Goal: Information Seeking & Learning: Understand process/instructions

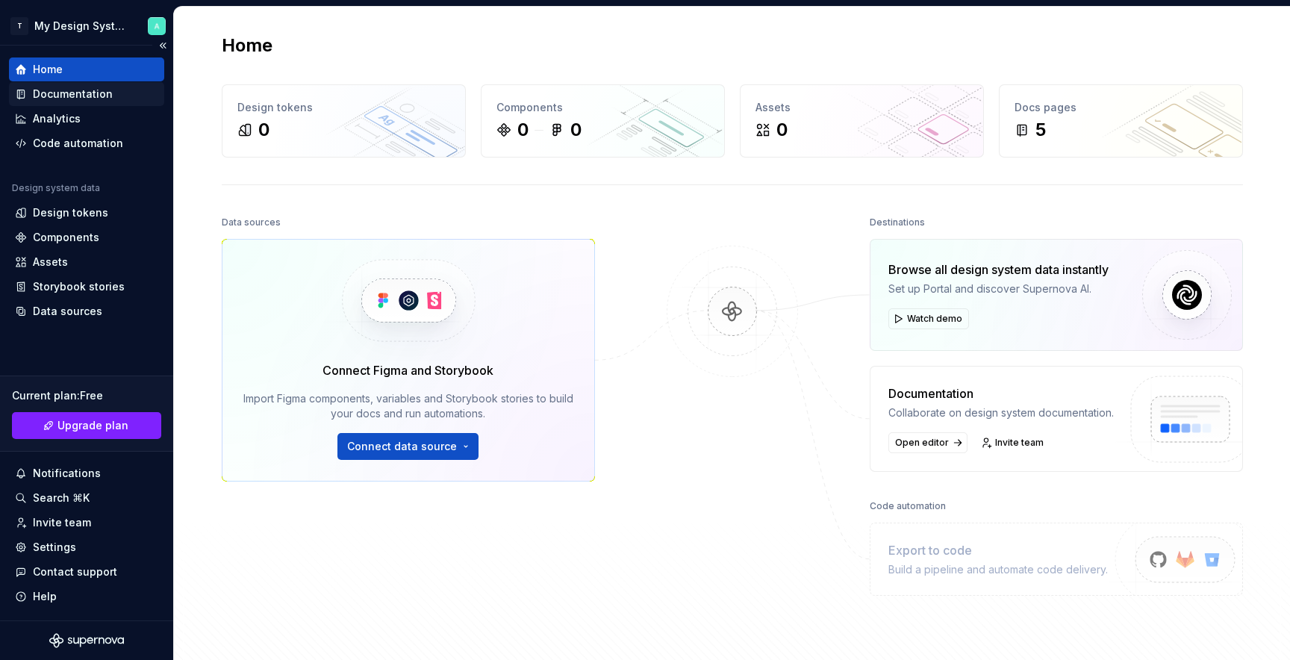
click at [105, 99] on div "Documentation" at bounding box center [73, 94] width 80 height 15
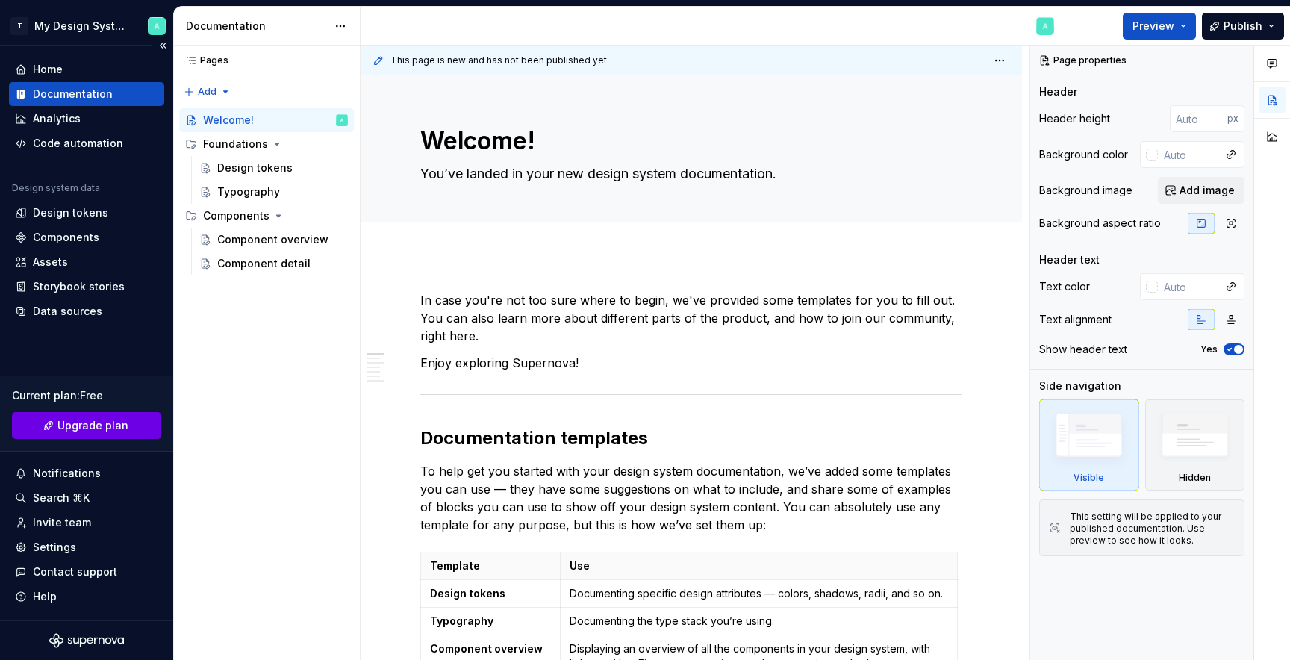
click at [104, 428] on span "Upgrade plan" at bounding box center [92, 425] width 71 height 15
type textarea "*"
